Goal: Task Accomplishment & Management: Manage account settings

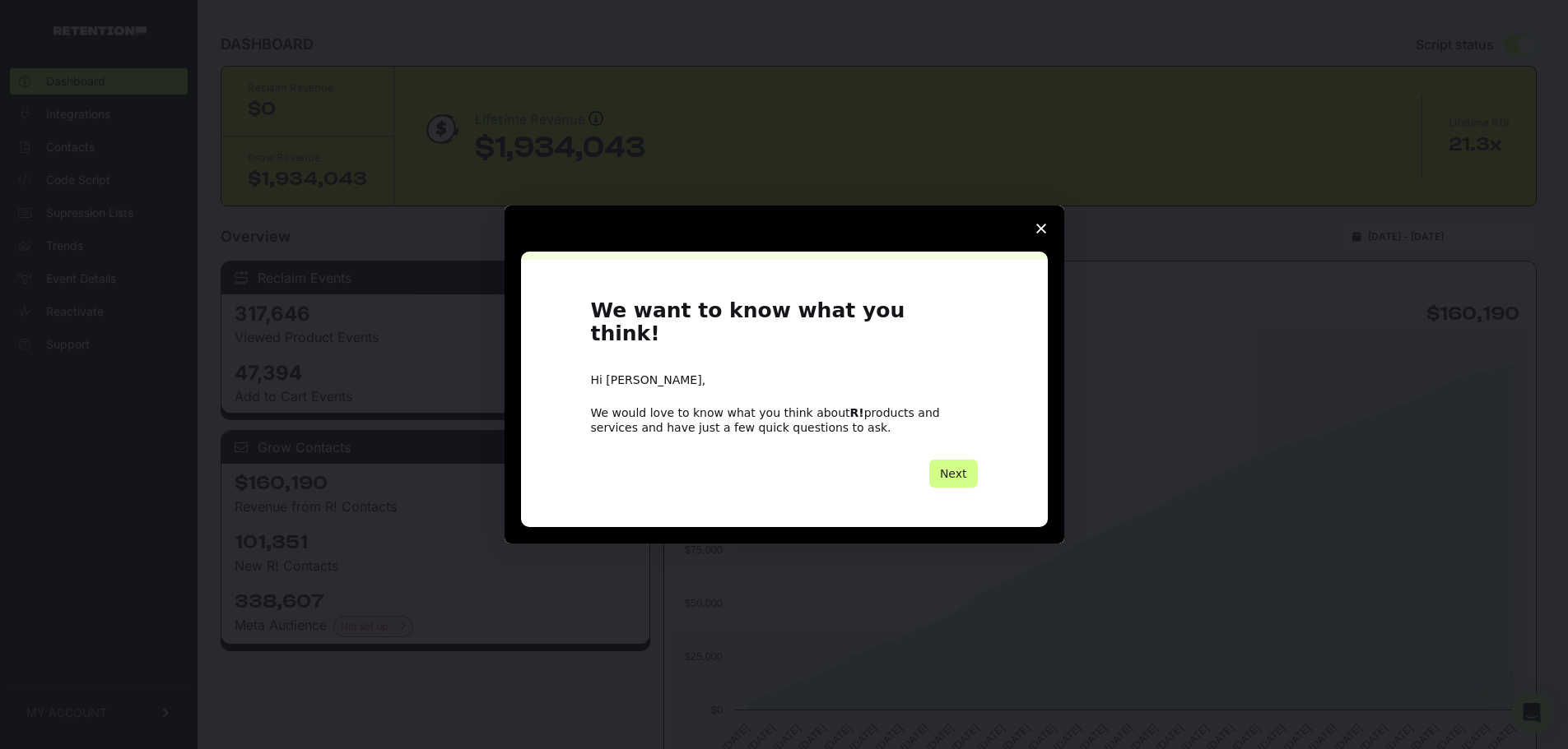
click at [1050, 237] on span "Close survey" at bounding box center [1041, 228] width 46 height 46
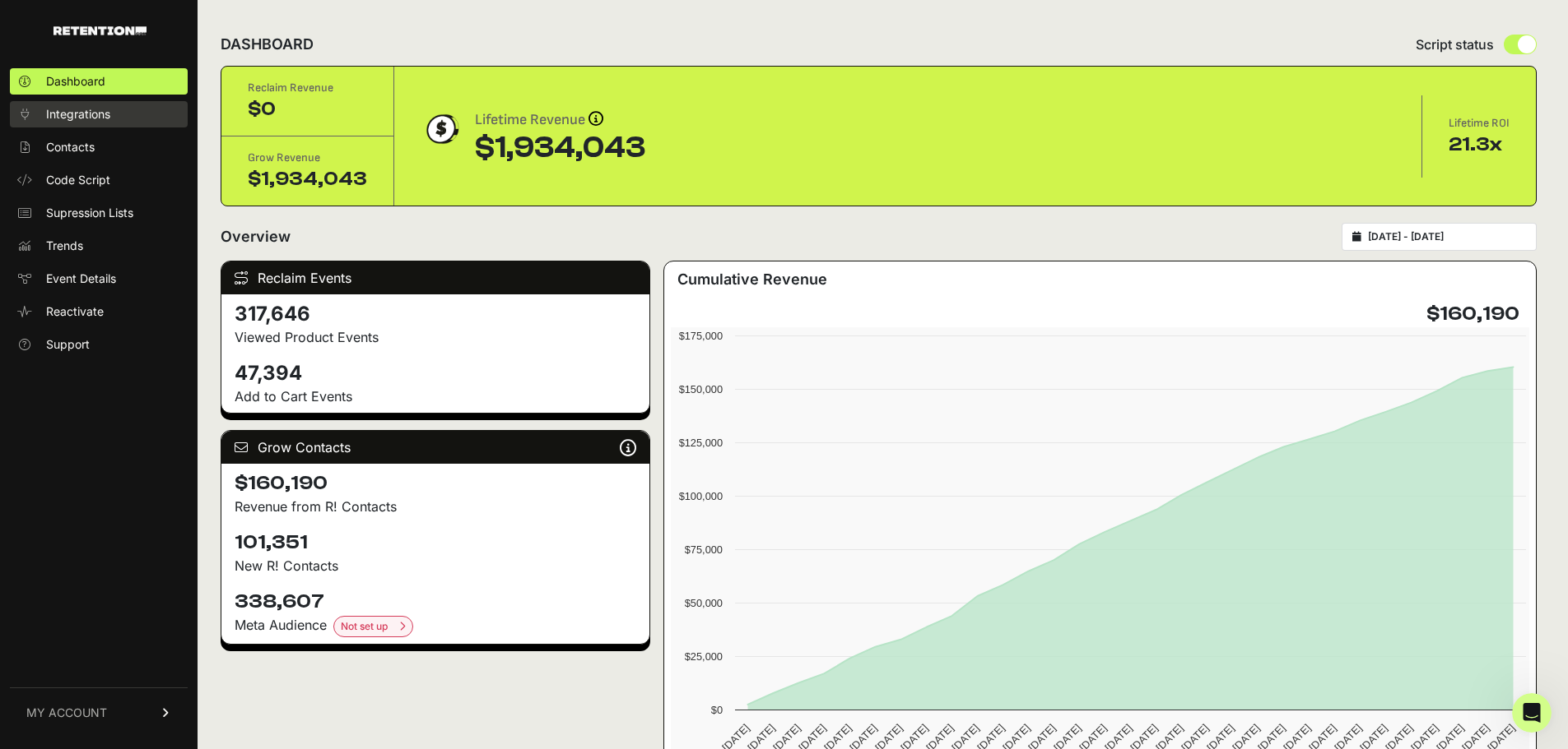
click at [81, 119] on span "Integrations" at bounding box center [78, 114] width 64 height 17
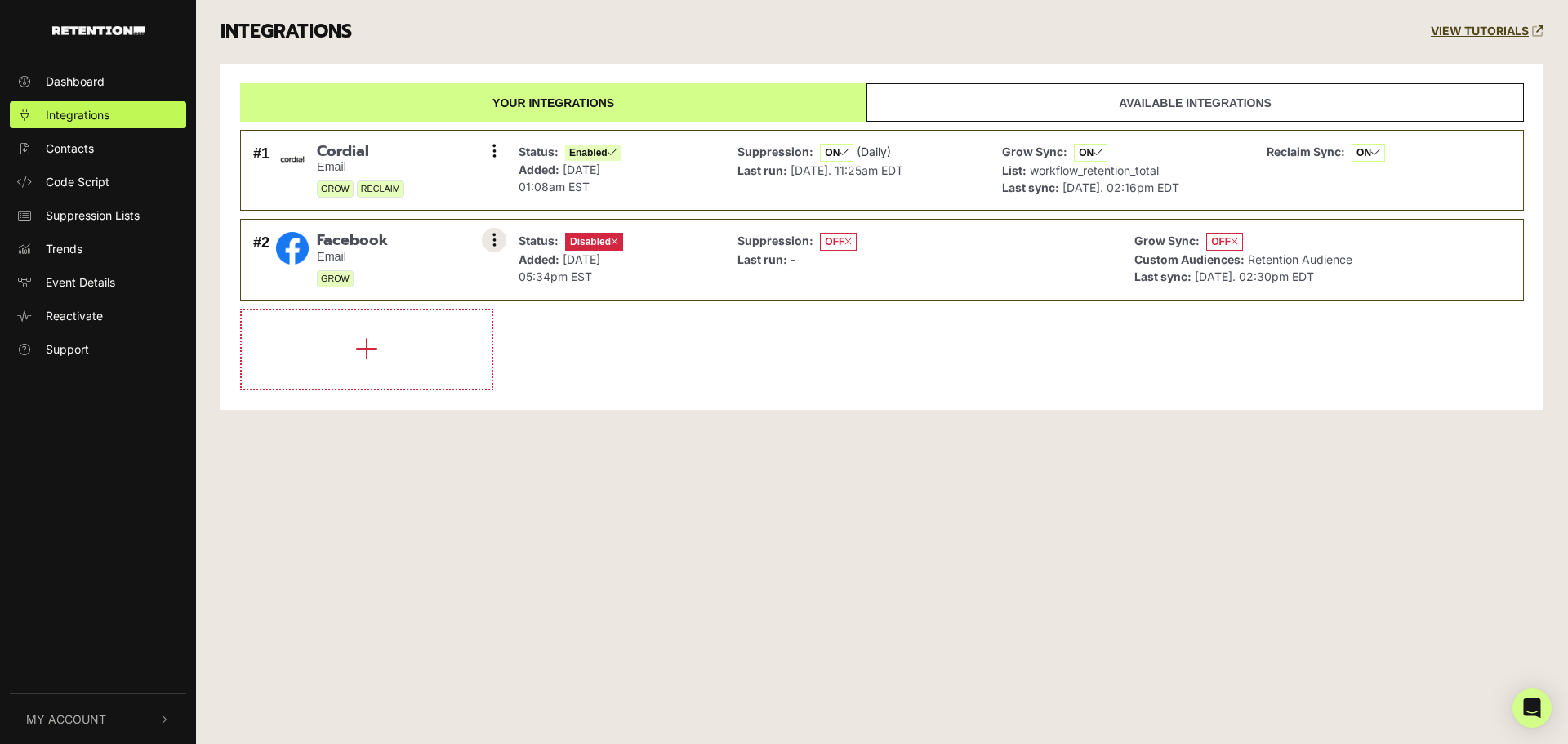
click at [495, 243] on icon at bounding box center [494, 241] width 4 height 17
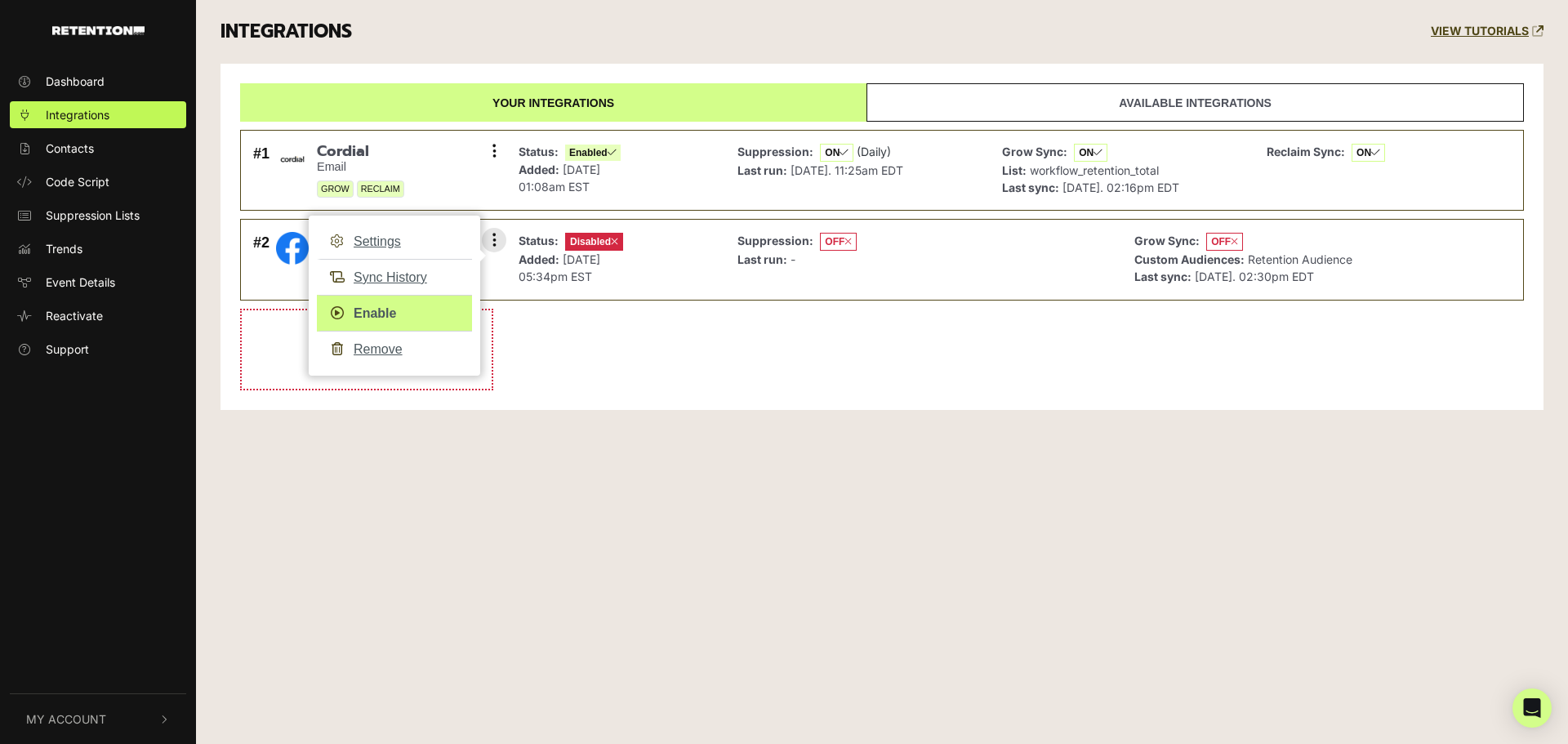
click at [382, 311] on link "Enable" at bounding box center [395, 313] width 155 height 37
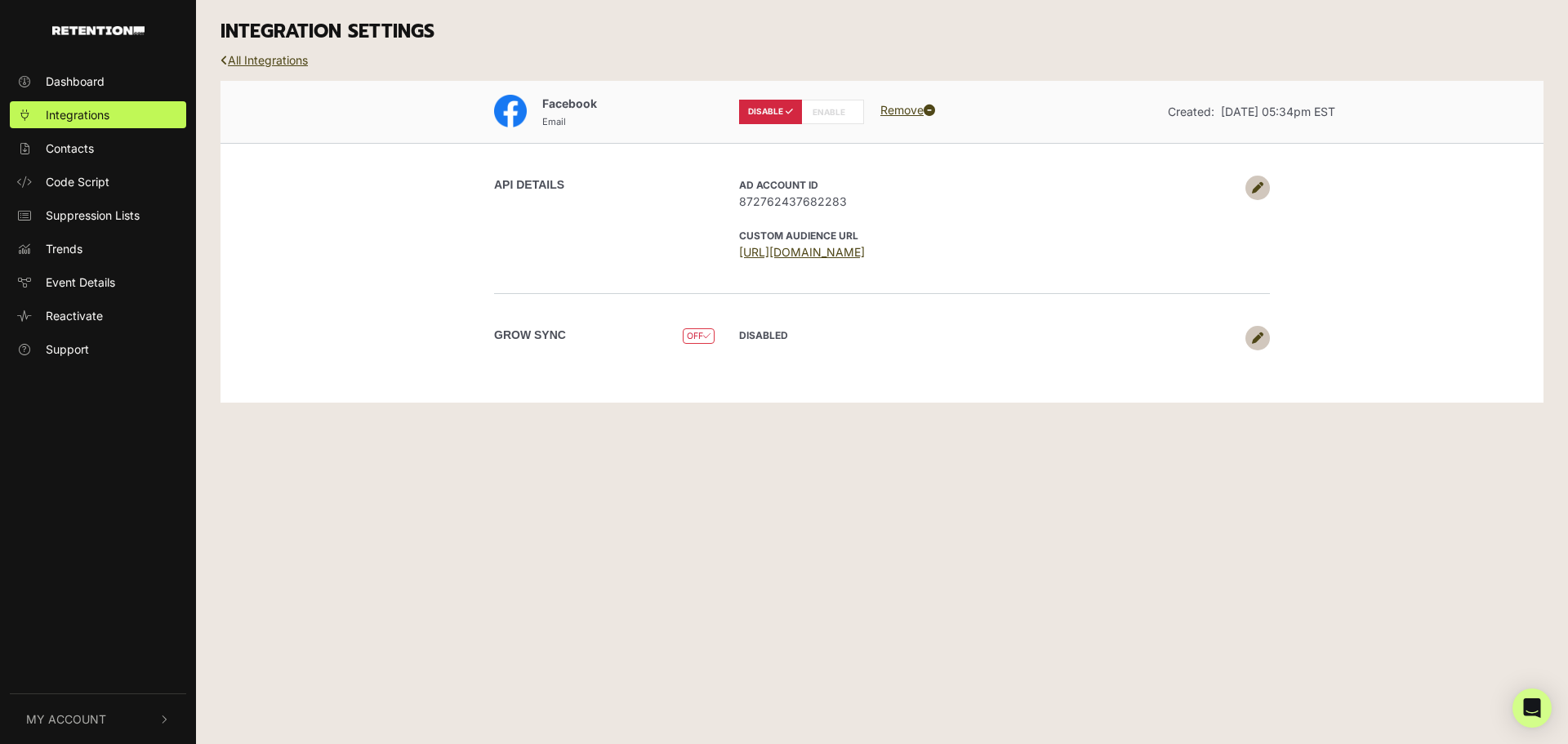
click at [1250, 191] on link at bounding box center [1257, 187] width 24 height 24
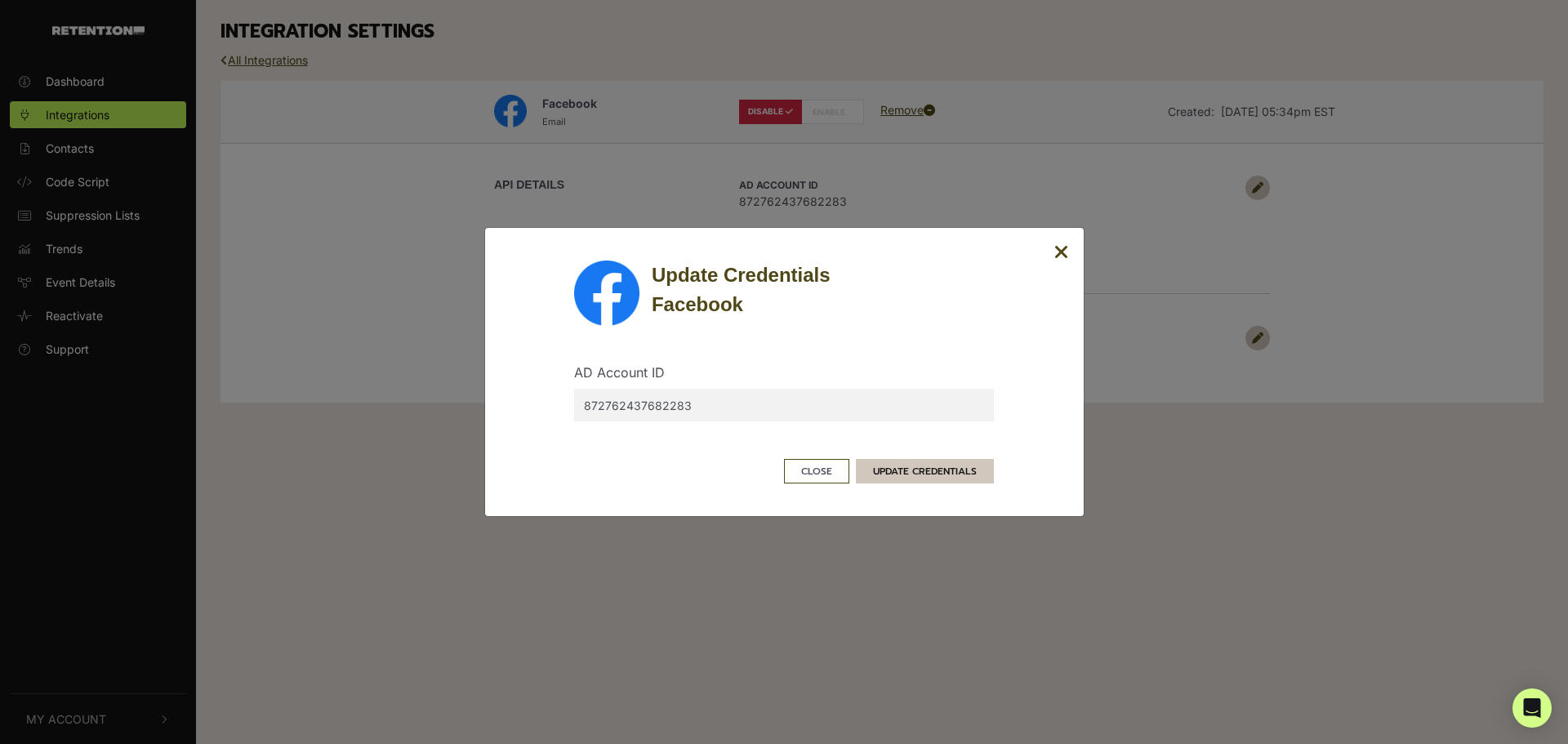
click at [897, 464] on button "UPDATE CREDENTIALS" at bounding box center [924, 471] width 138 height 24
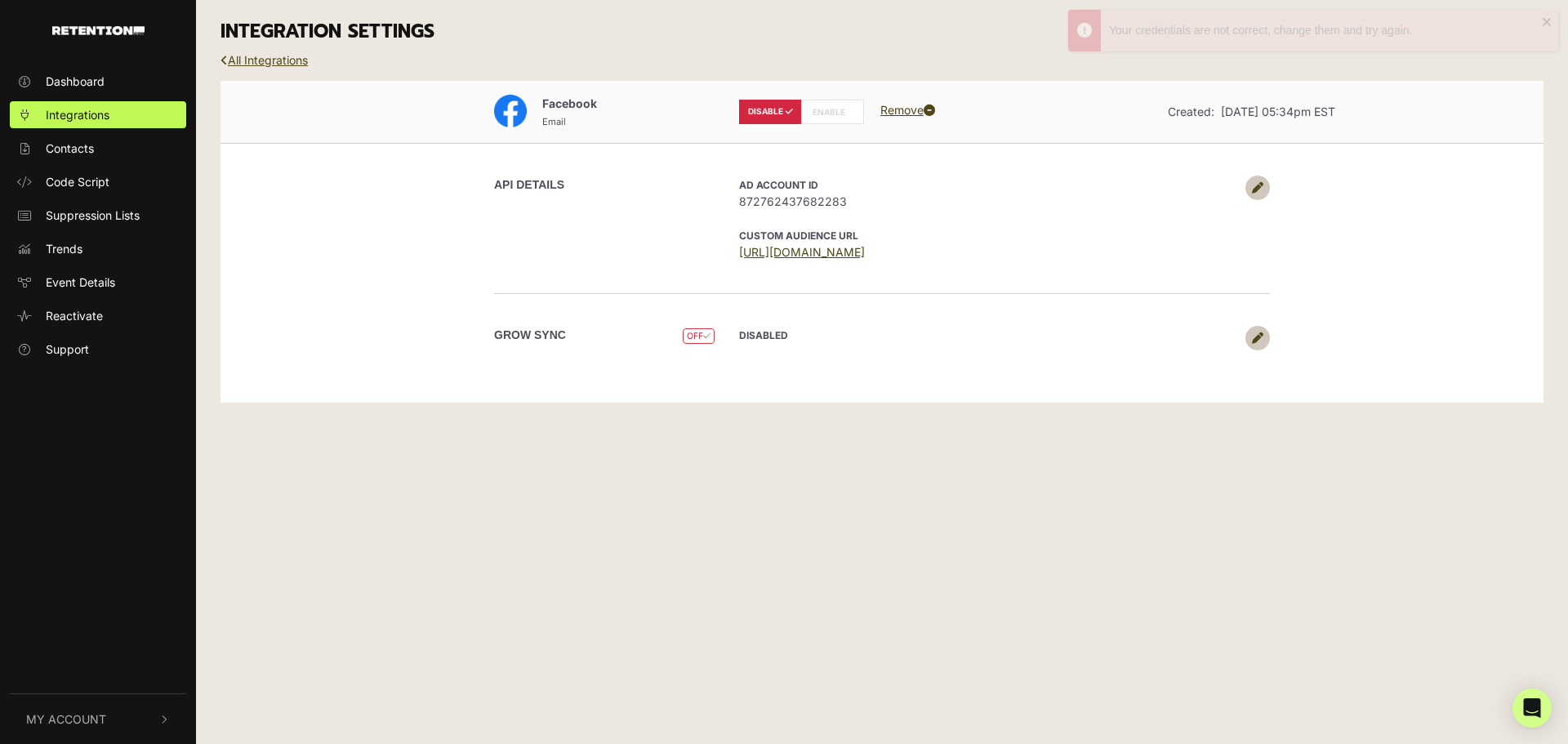
click at [843, 106] on label "ENABLE" at bounding box center [832, 111] width 63 height 24
radio input "false"
radio input "true"
